Goal: Task Accomplishment & Management: Use online tool/utility

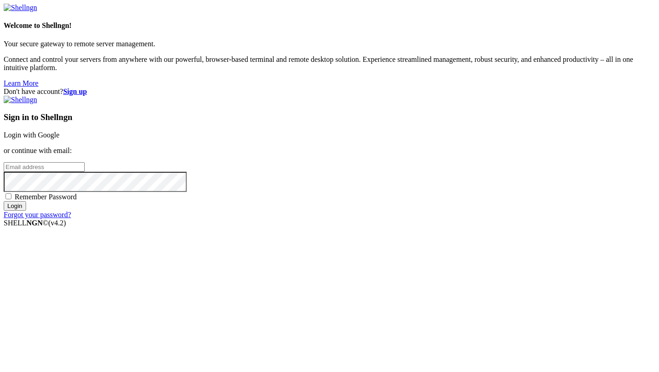
click at [60, 139] on link "Login with Google" at bounding box center [32, 135] width 56 height 8
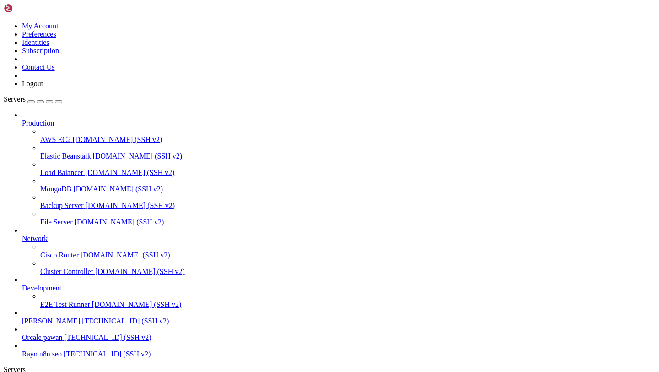
scroll to position [1187, 0]
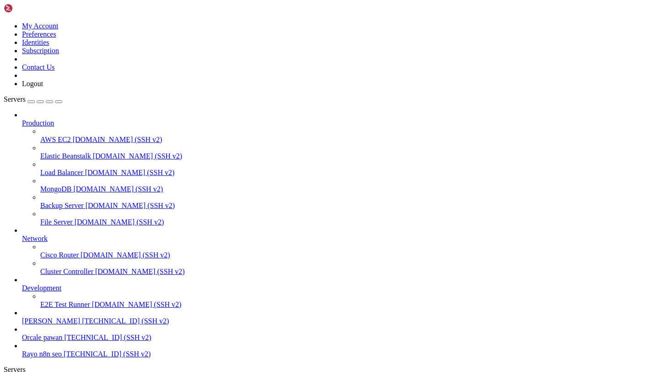
scroll to position [1271, 0]
drag, startPoint x: 8, startPoint y: 644, endPoint x: 287, endPoint y: 903, distance: 381.2
click html "Page up Swap usage: 0% Expanded Security Maintenance for Applications is not en…"
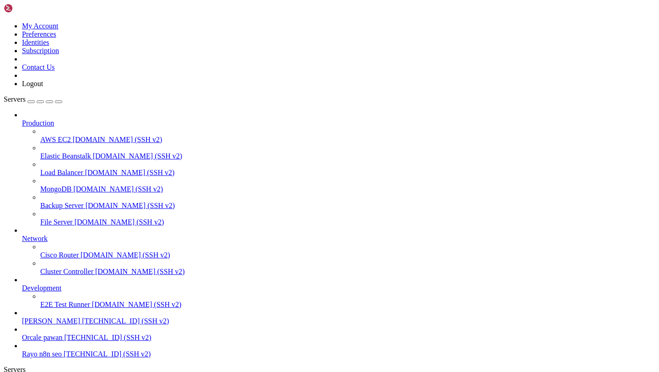
scroll to position [1454, 0]
drag, startPoint x: 7, startPoint y: 764, endPoint x: 23, endPoint y: 841, distance: 78.6
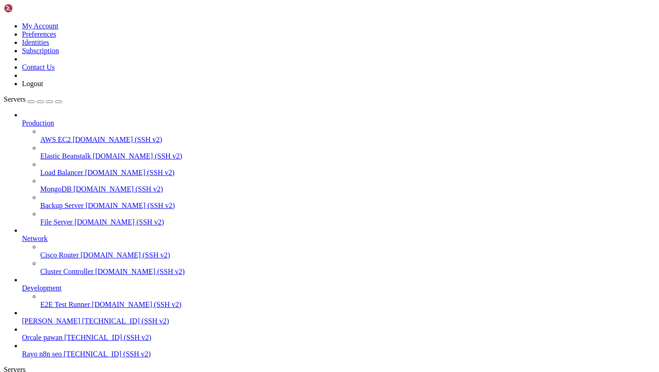
drag, startPoint x: 5, startPoint y: 766, endPoint x: 9, endPoint y: 835, distance: 69.2
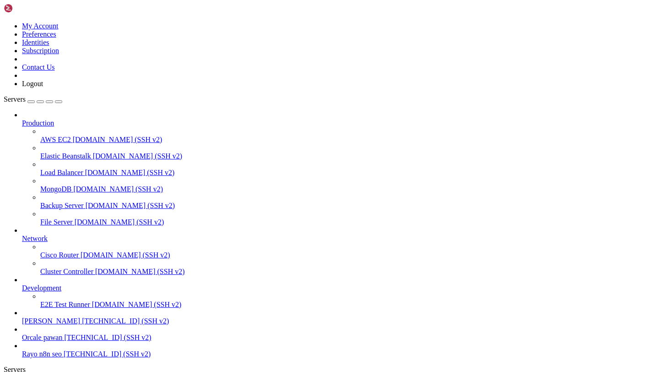
drag, startPoint x: 10, startPoint y: 764, endPoint x: 291, endPoint y: 845, distance: 292.5
copy div "buntu@dev-rayo : ~/Rayo-backend $ tail -f logs/celery_blog_generation_worker.lo…"
copy div "Exception ignored in: <function SyncHttpxClientWrapper.__del__ at 0x7fa54cbe9f8…"
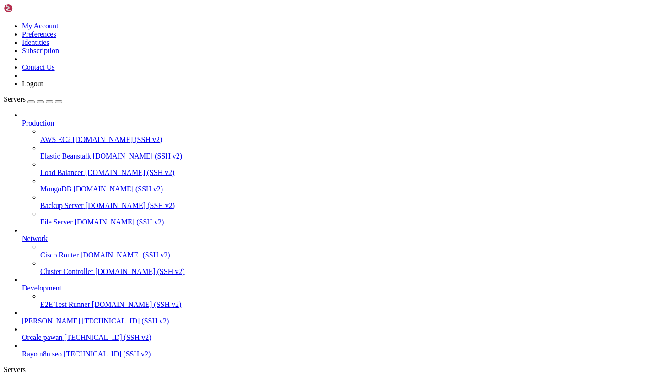
drag, startPoint x: 291, startPoint y: 845, endPoint x: 9, endPoint y: 776, distance: 290.2
